Goal: Transaction & Acquisition: Purchase product/service

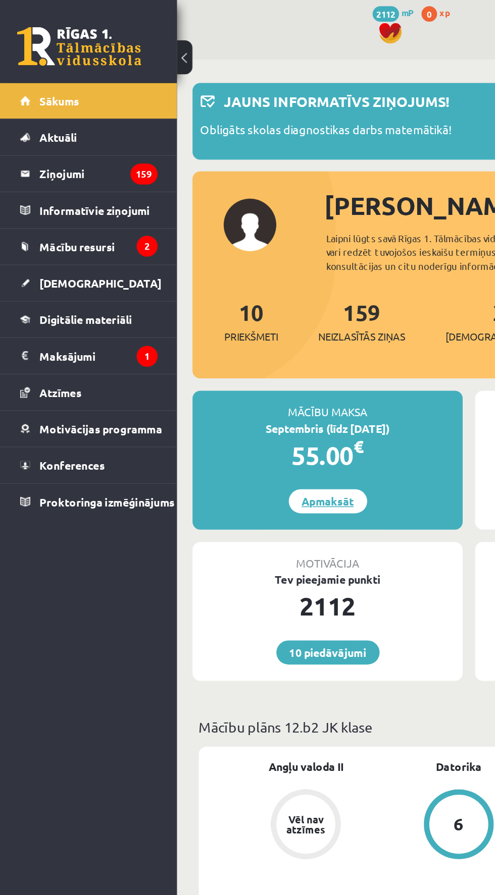
click at [200, 322] on link "Apmaksāt" at bounding box center [213, 326] width 51 height 16
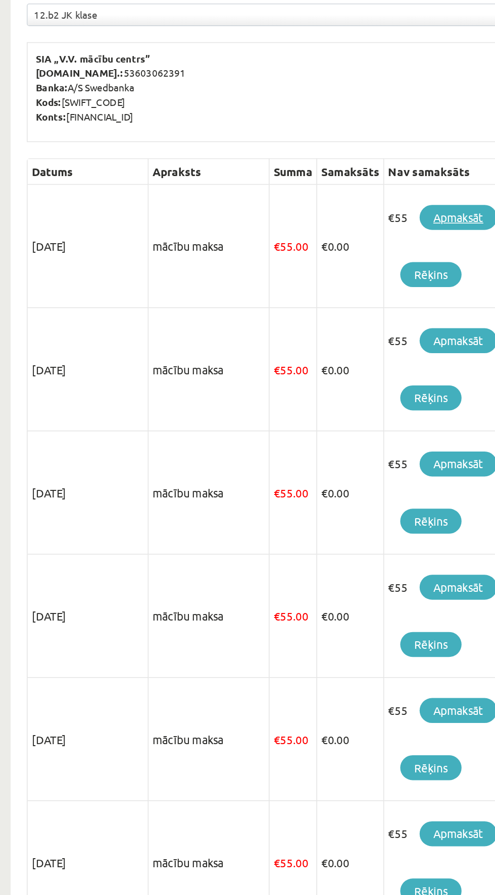
click at [419, 303] on link "Apmaksāt" at bounding box center [405, 306] width 48 height 16
